Goal: Information Seeking & Learning: Learn about a topic

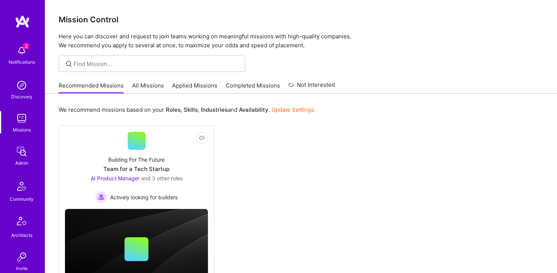
click at [18, 87] on img at bounding box center [21, 85] width 15 height 15
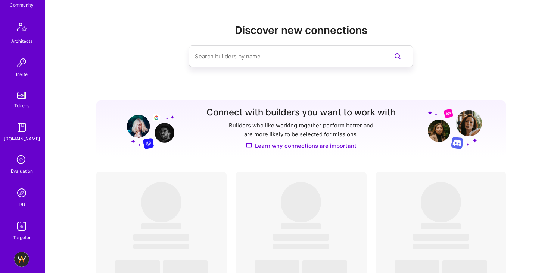
scroll to position [228, 0]
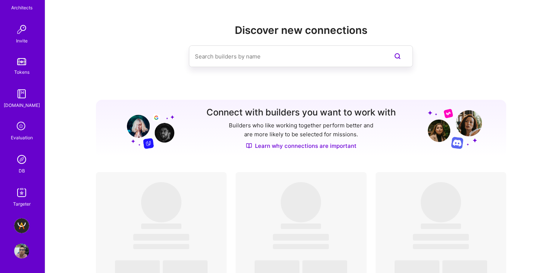
click at [22, 156] on img at bounding box center [21, 159] width 15 height 15
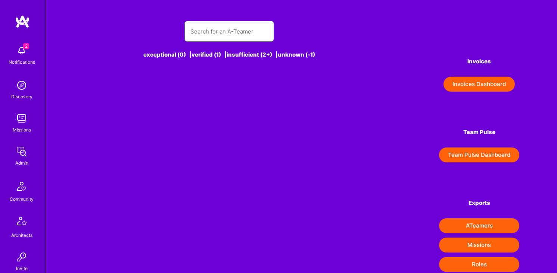
click at [207, 37] on input "text" at bounding box center [229, 31] width 78 height 19
paste input "text"
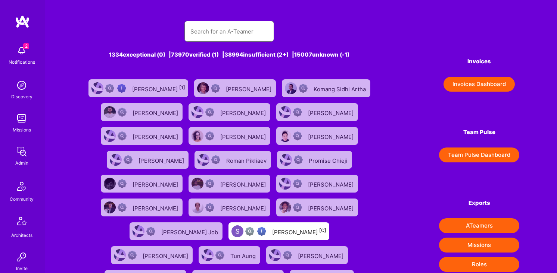
paste input "[PERSON_NAME]"
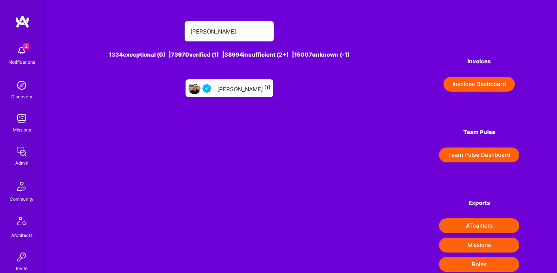
type input "[PERSON_NAME]"
click at [226, 90] on div "[PERSON_NAME] [1]" at bounding box center [243, 89] width 53 height 10
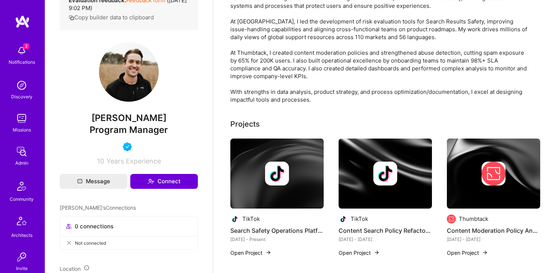
scroll to position [172, 0]
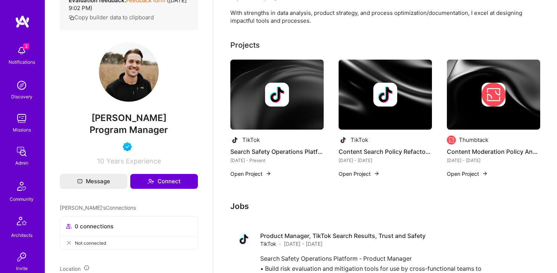
click at [248, 167] on div "TikTok Search Safety Operations Platform Content-Level Enforcement Enablement […" at bounding box center [276, 123] width 93 height 127
click at [248, 174] on button "Open Project" at bounding box center [250, 174] width 41 height 8
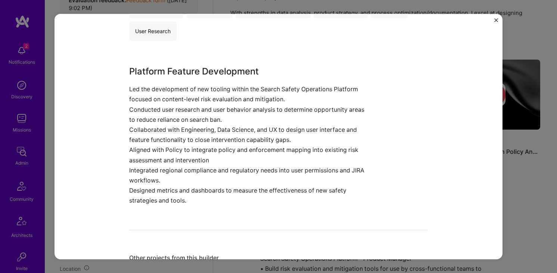
scroll to position [315, 0]
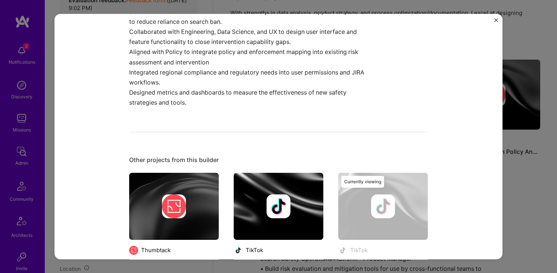
click at [508, 100] on div "Search Safety Operations Platform Content-Level Enforcement Enablement TikTok S…" at bounding box center [278, 136] width 557 height 273
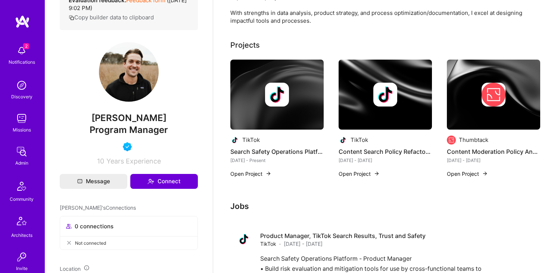
click at [455, 172] on button "Open Project" at bounding box center [467, 174] width 41 height 8
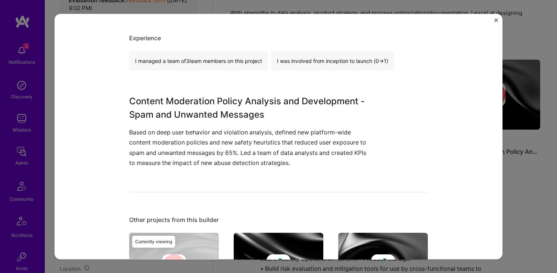
scroll to position [226, 0]
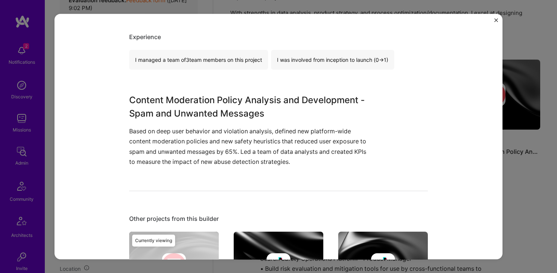
click at [520, 143] on div "Content Moderation Policy Analysis and Development - Spam and Unwanted Messages…" at bounding box center [278, 136] width 557 height 273
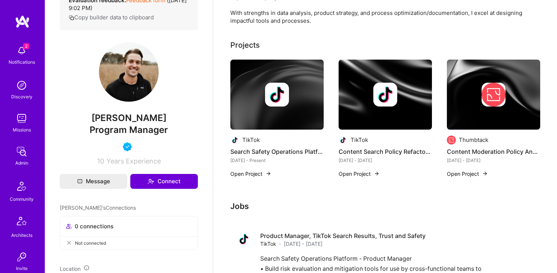
scroll to position [173, 0]
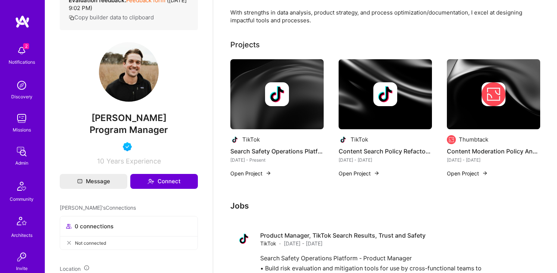
click at [261, 164] on div "TikTok Search Safety Operations Platform Content-Level Enforcement Enablement […" at bounding box center [276, 122] width 93 height 127
click at [254, 170] on button "Open Project" at bounding box center [250, 174] width 41 height 8
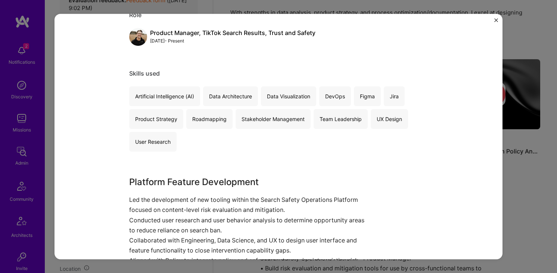
scroll to position [368, 0]
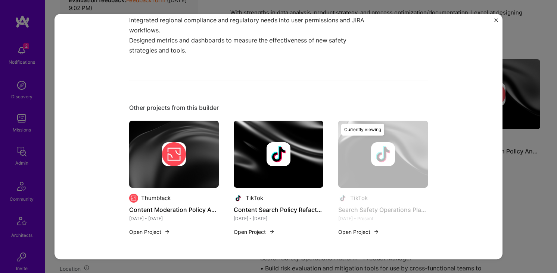
click at [519, 115] on div "Search Safety Operations Platform Content-Level Enforcement Enablement TikTok S…" at bounding box center [278, 136] width 557 height 273
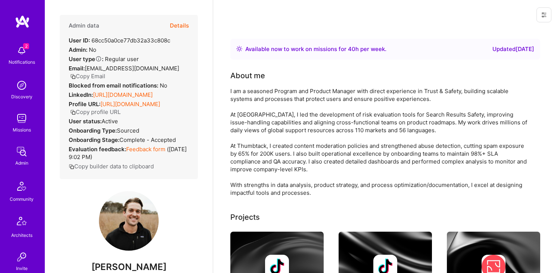
click at [184, 25] on button "Details" at bounding box center [179, 26] width 19 height 22
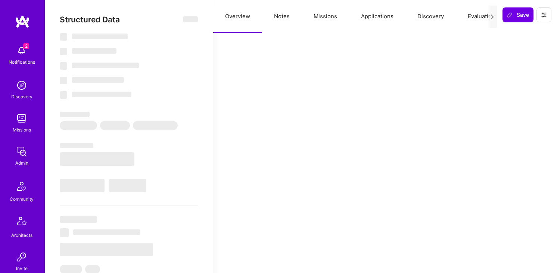
click at [284, 12] on button "Notes" at bounding box center [282, 16] width 40 height 33
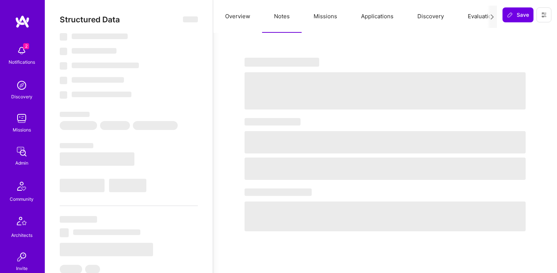
select select "Right Now"
select select "4"
select select "7"
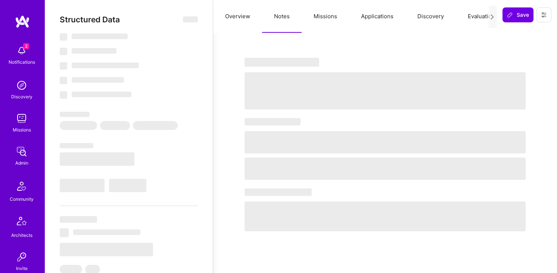
select select "US"
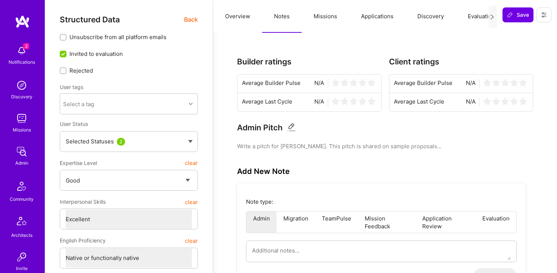
click at [233, 18] on button "Overview" at bounding box center [237, 16] width 49 height 33
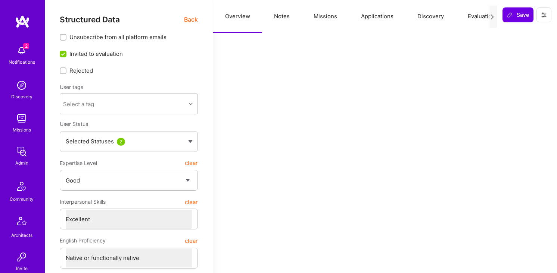
click at [327, 18] on button "Missions" at bounding box center [324, 16] width 47 height 33
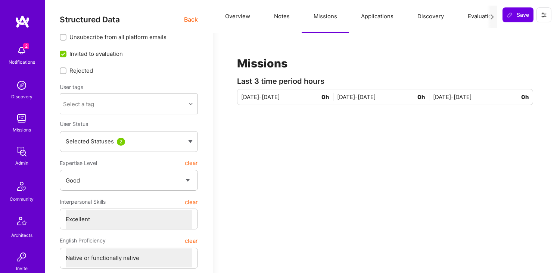
click at [376, 20] on button "Applications" at bounding box center [377, 16] width 56 height 33
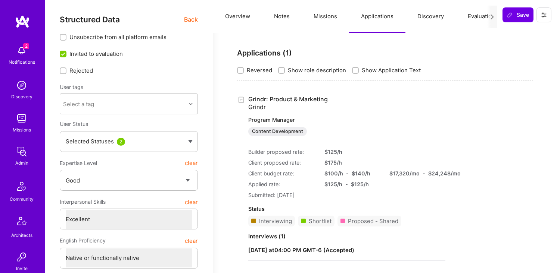
click at [235, 9] on button "Overview" at bounding box center [237, 16] width 49 height 33
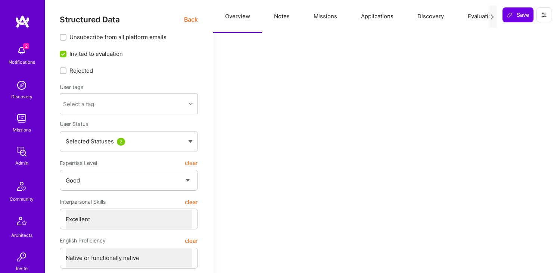
click at [182, 20] on div "Structured Data Back" at bounding box center [129, 19] width 138 height 9
click at [186, 20] on span "Back" at bounding box center [191, 19] width 14 height 9
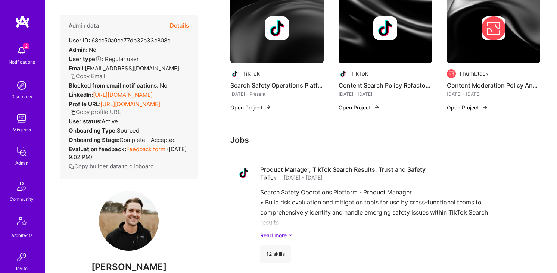
scroll to position [228, 0]
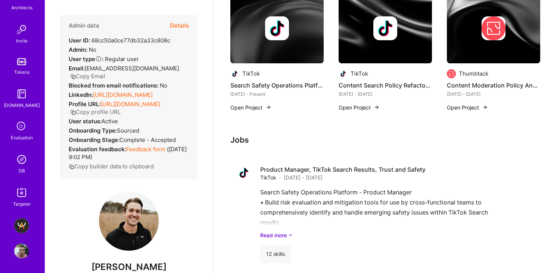
click at [15, 248] on img at bounding box center [21, 251] width 15 height 15
